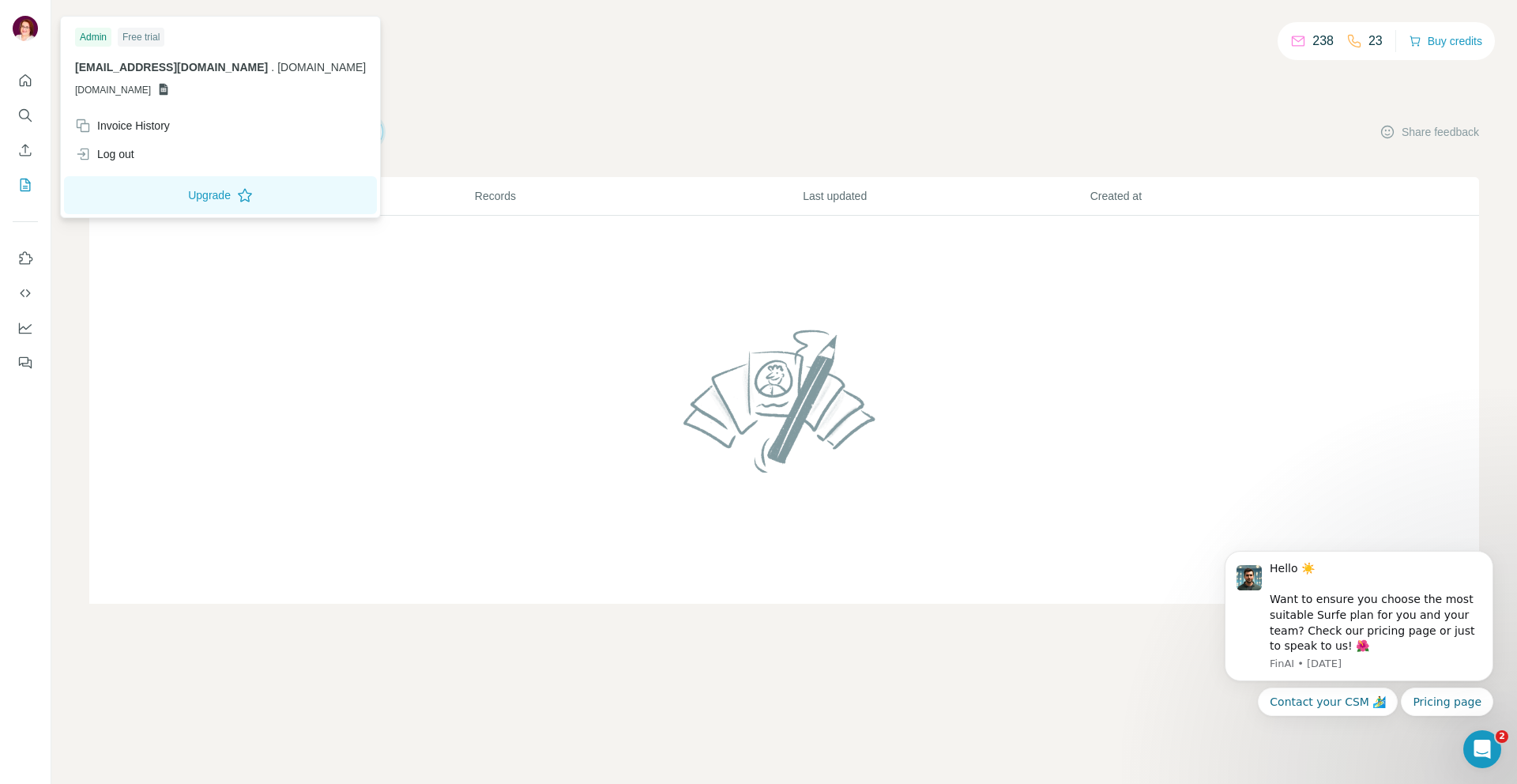
click at [94, 35] on div "Admin" at bounding box center [93, 37] width 36 height 19
click at [26, 30] on img at bounding box center [25, 28] width 25 height 25
click at [114, 91] on span "[DOMAIN_NAME]" at bounding box center [113, 90] width 76 height 14
click at [479, 110] on div "238 23 Buy credits My lists Companies People Share feedback List name Records L…" at bounding box center [784, 321] width 1390 height 566
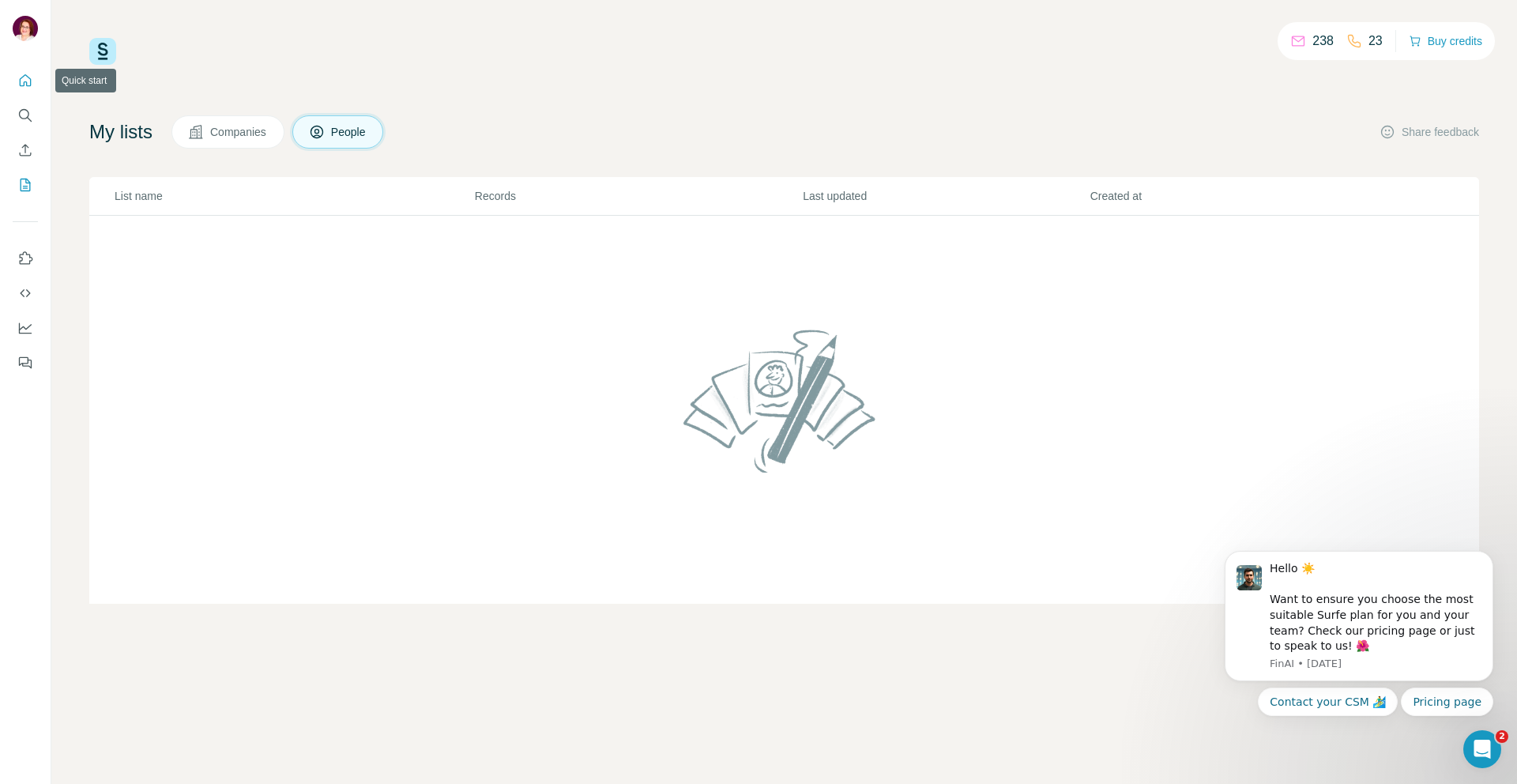
click at [19, 82] on icon "Quick start" at bounding box center [25, 80] width 12 height 12
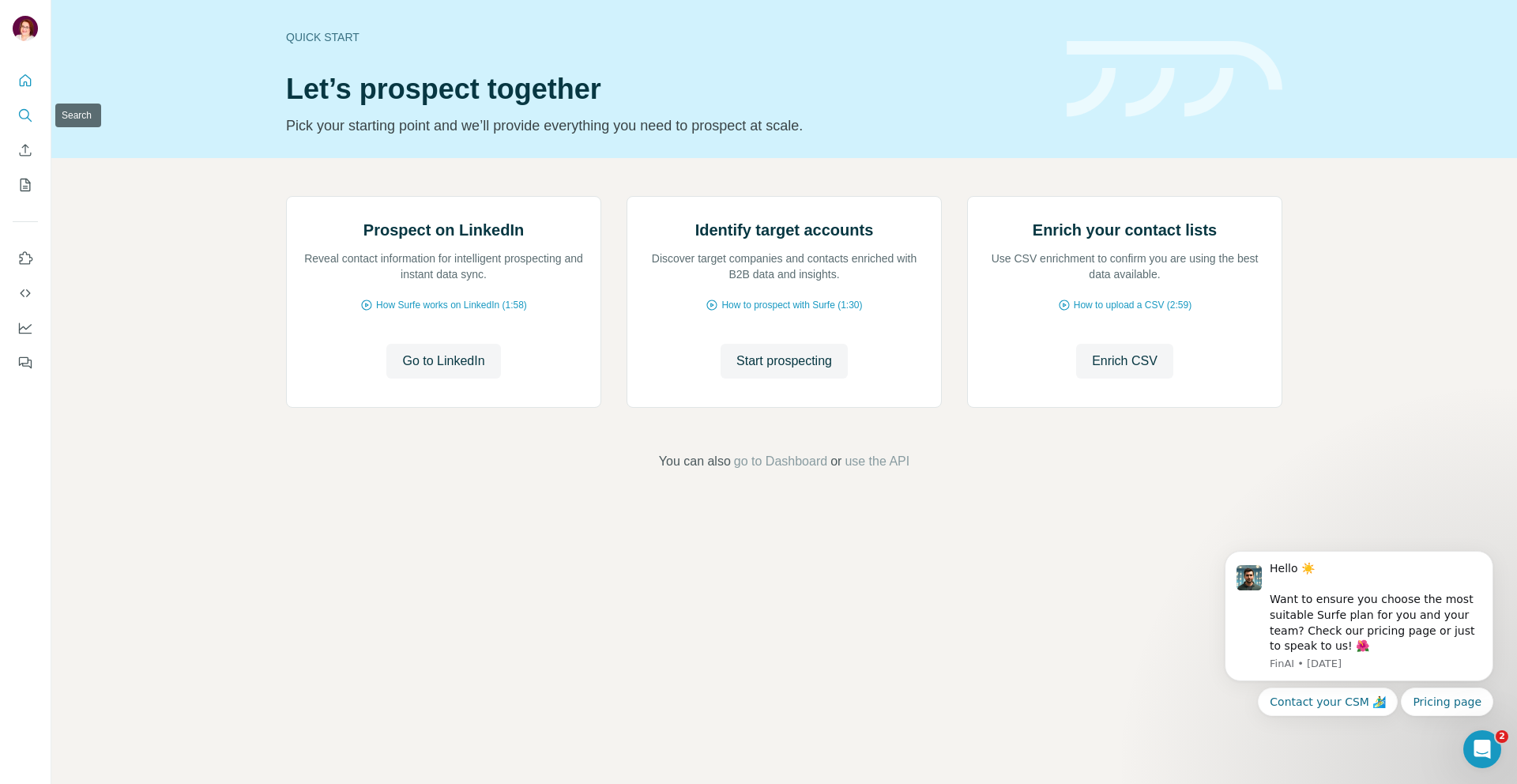
click at [25, 115] on icon "Search" at bounding box center [25, 115] width 16 height 16
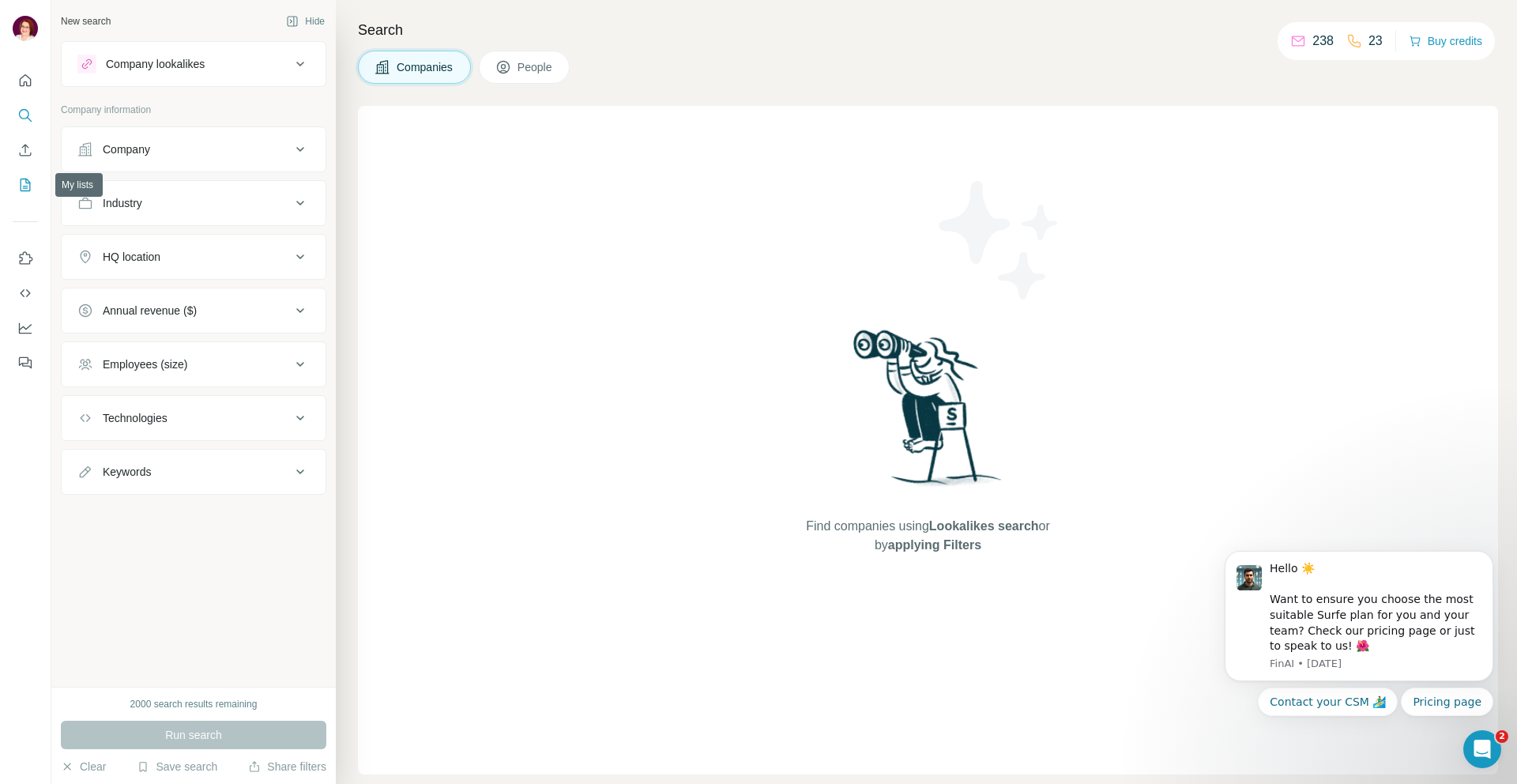
click at [23, 185] on icon "My lists" at bounding box center [27, 183] width 8 height 10
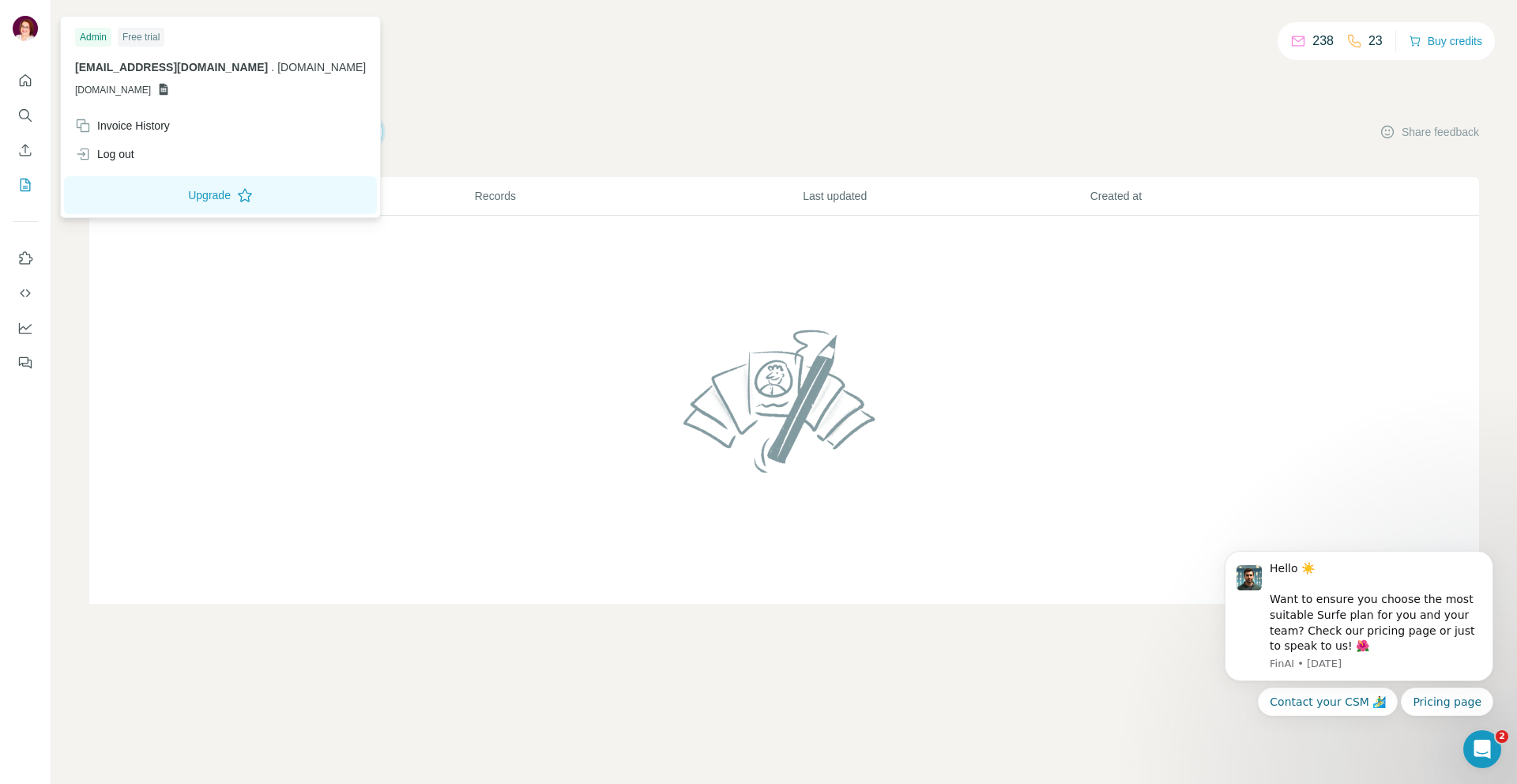
click at [20, 27] on img at bounding box center [25, 28] width 25 height 25
click at [330, 82] on div "marketa@marketakarman.cz . marketakarman.cz GSHEETSMARKETAKARMAN.CZ" at bounding box center [221, 78] width 291 height 38
click at [339, 62] on div "Admin Free trial marketa@marketakarman.cz . marketakarman.cz GSHEETSMARKETAKARM…" at bounding box center [221, 65] width 313 height 92
click at [421, 82] on div "238 23 Buy credits My lists Companies People Share feedback List name Records L…" at bounding box center [784, 321] width 1390 height 566
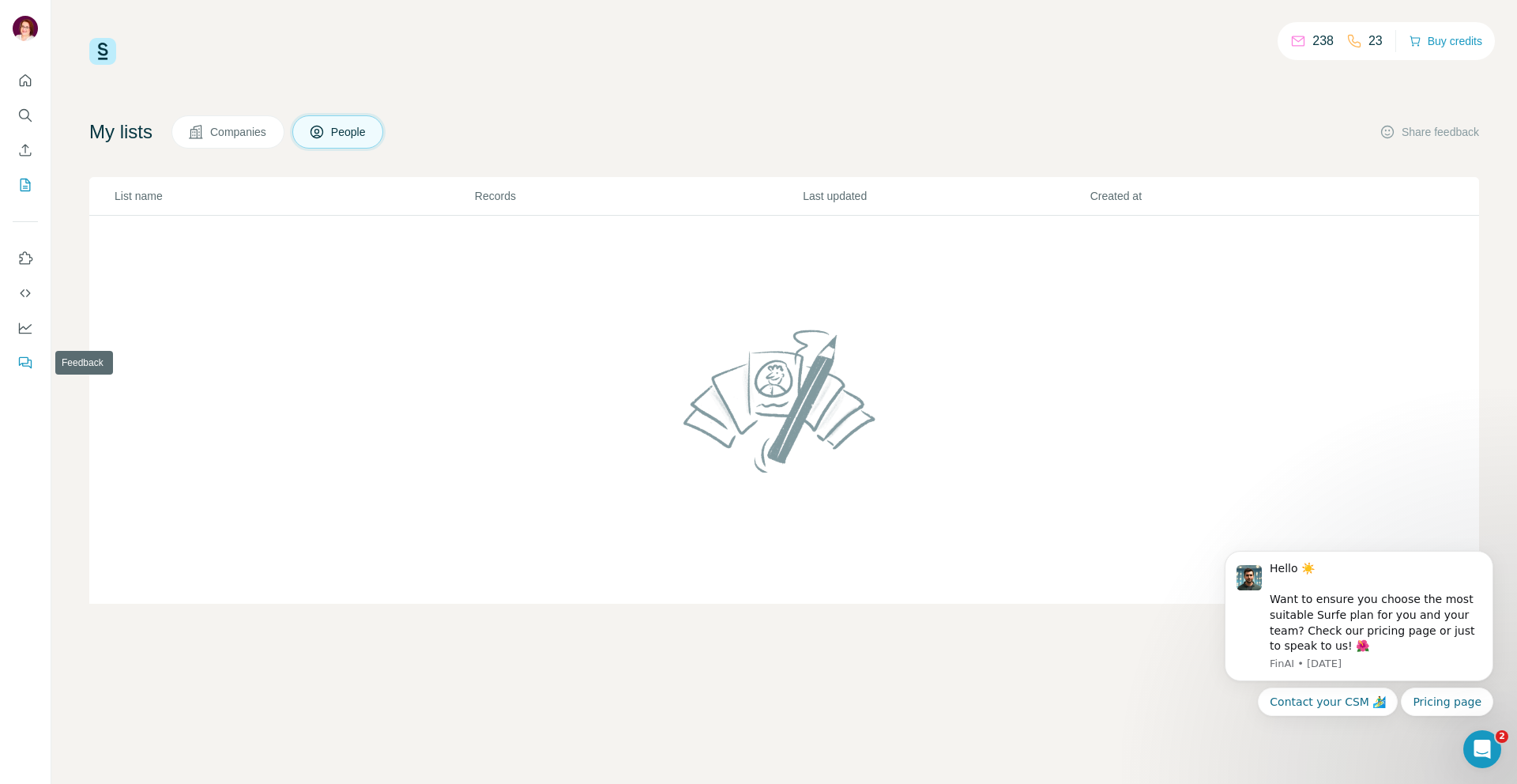
click at [22, 363] on icon "Feedback" at bounding box center [23, 360] width 9 height 8
click at [27, 147] on icon "Enrich CSV" at bounding box center [25, 150] width 16 height 16
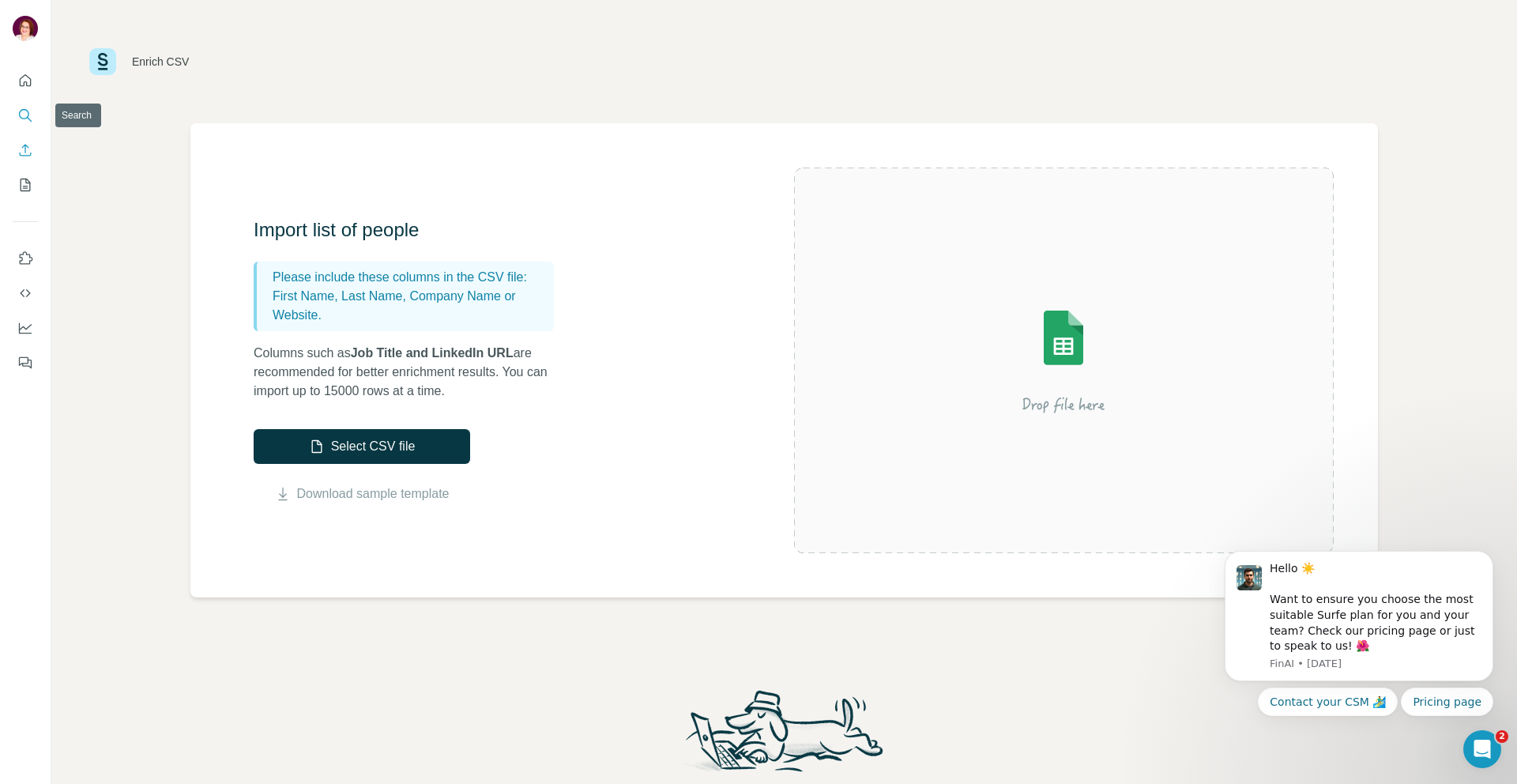
click at [24, 121] on icon "Search" at bounding box center [25, 115] width 16 height 16
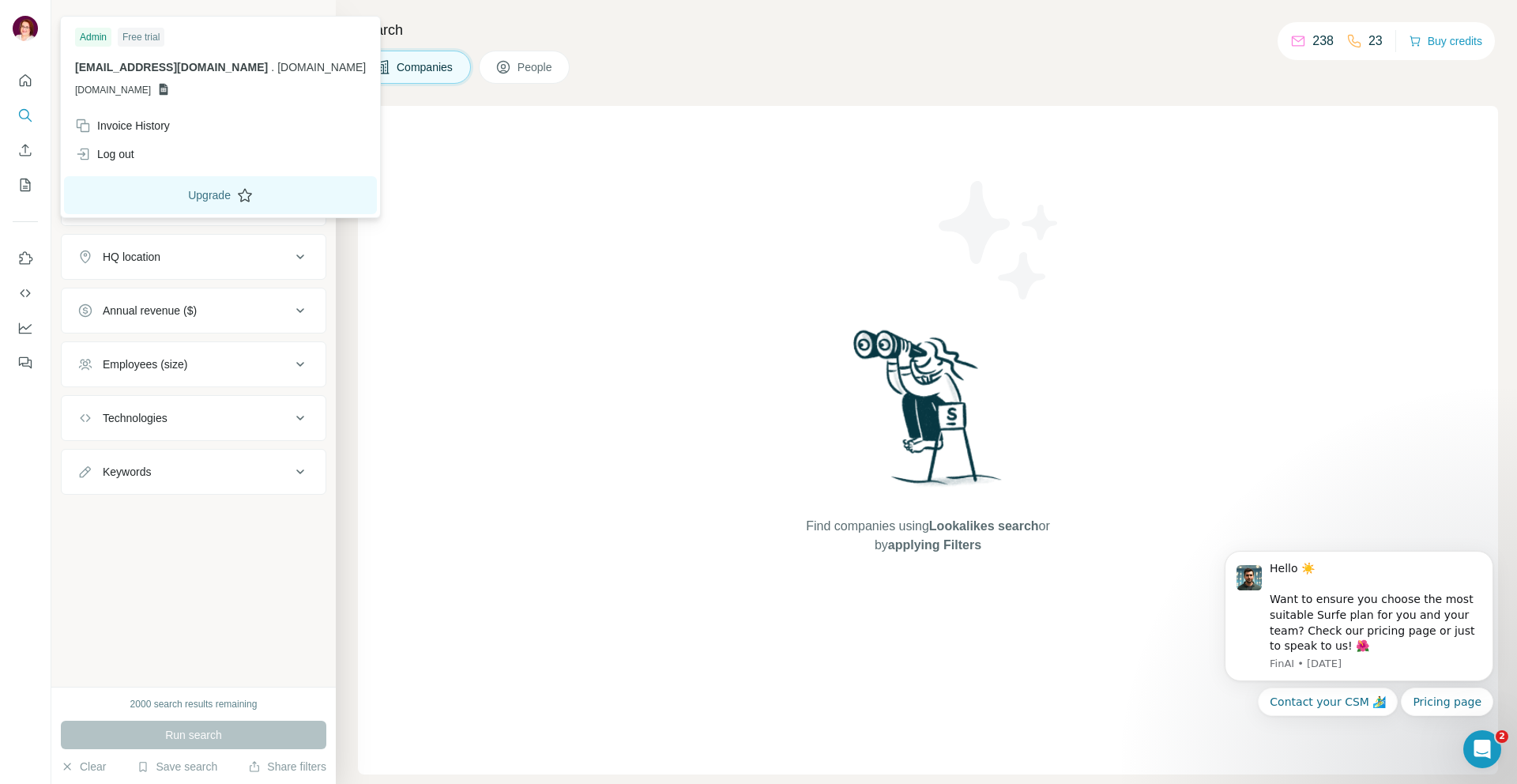
click at [188, 191] on button "Upgrade" at bounding box center [221, 195] width 313 height 38
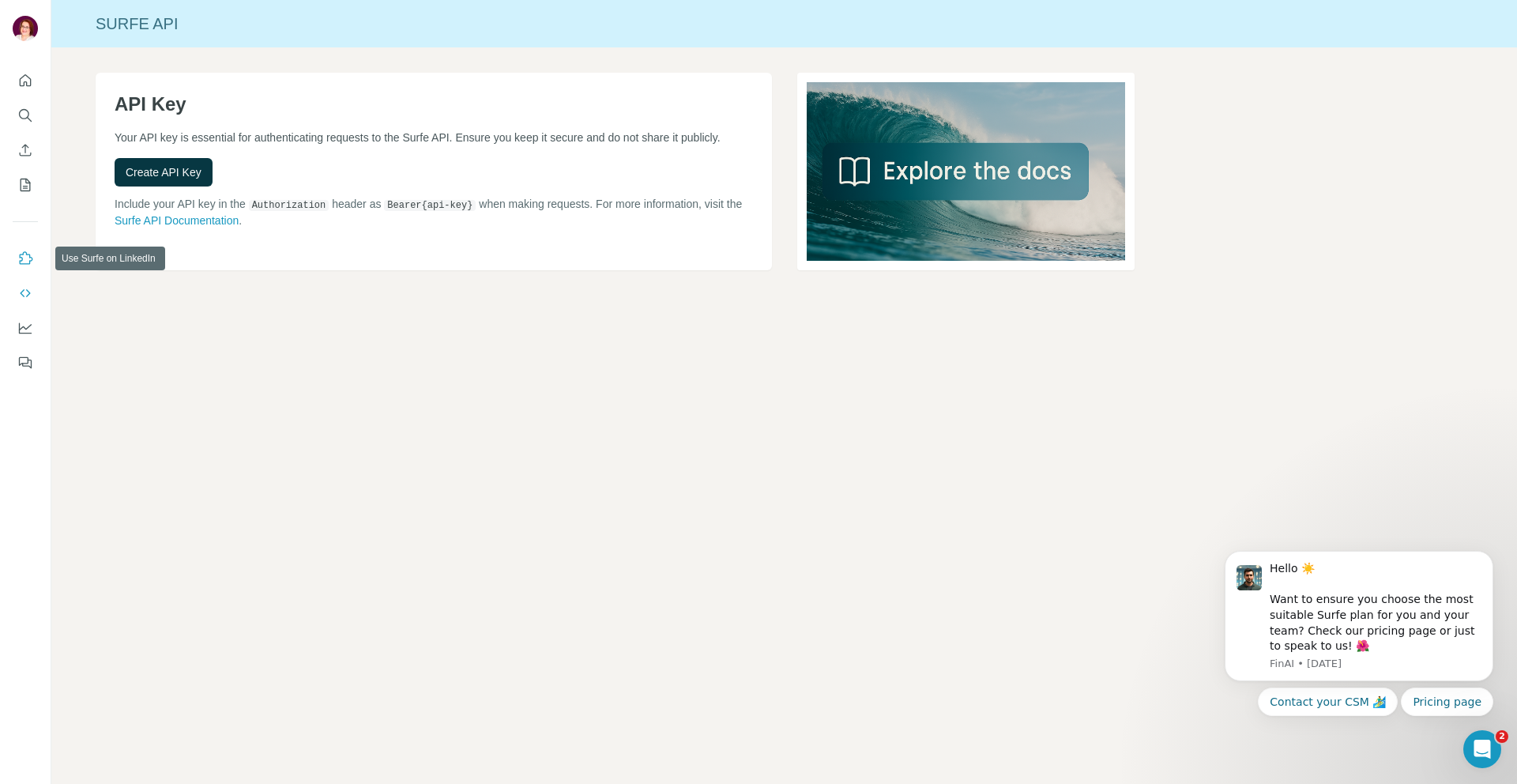
click at [23, 258] on icon "Use Surfe on LinkedIn" at bounding box center [25, 258] width 16 height 16
click at [25, 81] on icon "Quick start" at bounding box center [25, 80] width 16 height 16
